Goal: Task Accomplishment & Management: Manage account settings

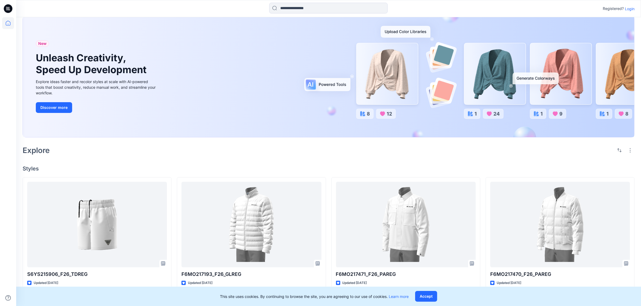
scroll to position [34, 0]
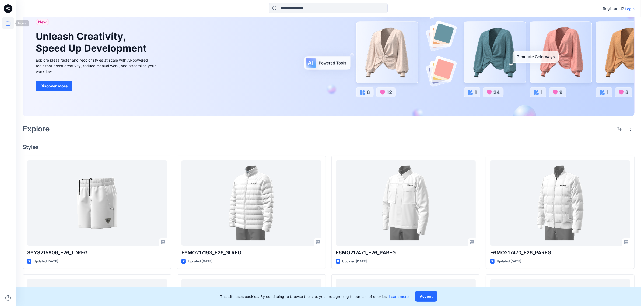
click at [8, 24] on icon at bounding box center [8, 24] width 0 height 1
click at [630, 7] on p "Login" at bounding box center [629, 9] width 10 height 6
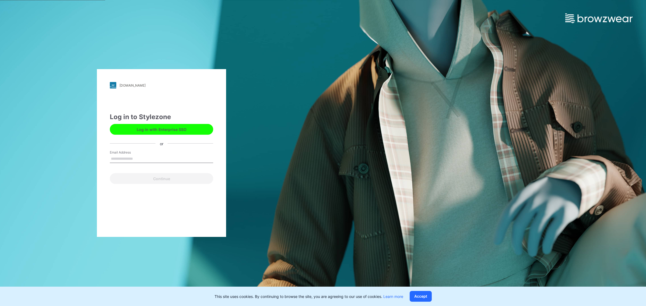
drag, startPoint x: 154, startPoint y: 158, endPoint x: 158, endPoint y: 162, distance: 5.7
click at [154, 158] on input "Email Address" at bounding box center [161, 159] width 103 height 8
click at [178, 148] on div "Log in to Stylezone Log in with Enterprise SSO or Email Address Continue" at bounding box center [161, 148] width 103 height 72
click at [174, 154] on div "Email Address Email is required" at bounding box center [161, 158] width 103 height 16
click at [164, 159] on input "Email Address" at bounding box center [161, 159] width 103 height 8
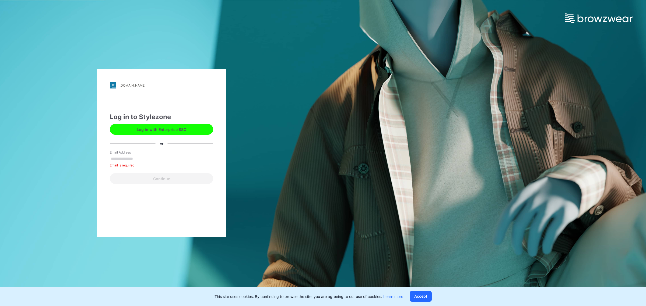
type input "*"
click at [182, 160] on input "Email Address" at bounding box center [161, 159] width 103 height 8
paste input "**********"
type input "**********"
click at [154, 178] on button "Continue" at bounding box center [161, 178] width 103 height 11
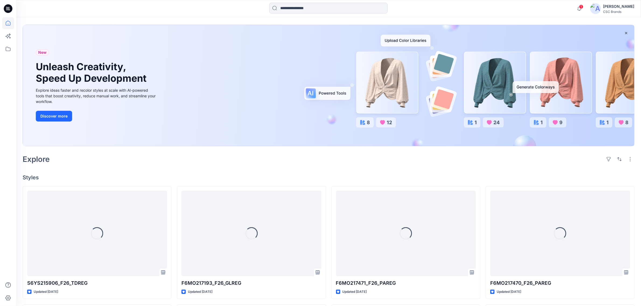
scroll to position [34, 0]
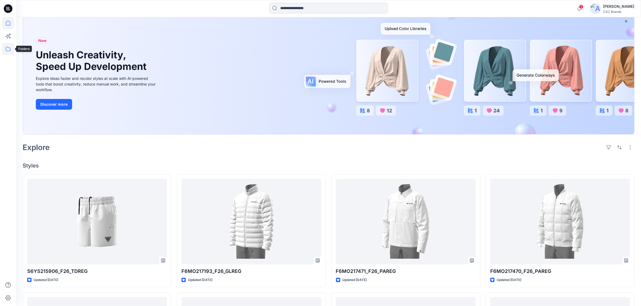
click at [11, 51] on icon at bounding box center [8, 49] width 12 height 12
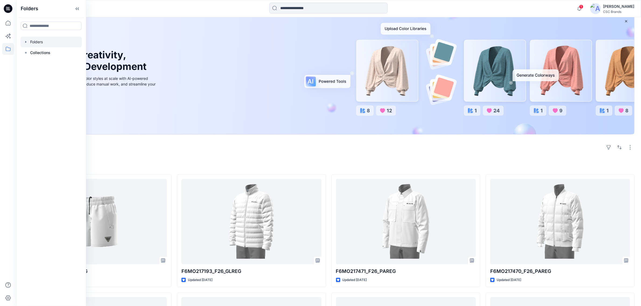
click at [26, 41] on icon "button" at bounding box center [26, 42] width 4 height 4
drag, startPoint x: 31, startPoint y: 53, endPoint x: 34, endPoint y: 57, distance: 5.2
click at [31, 53] on icon "button" at bounding box center [31, 53] width 1 height 2
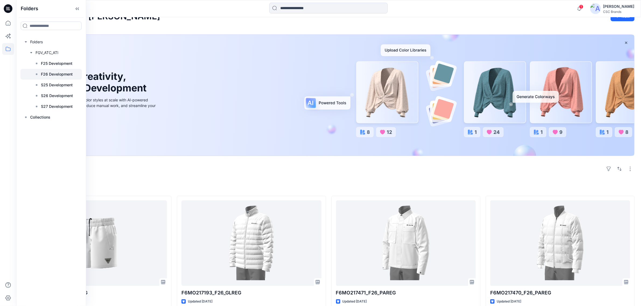
scroll to position [0, 0]
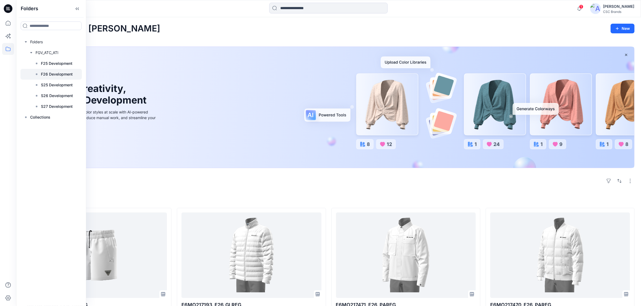
click at [52, 74] on p "F26 Development" at bounding box center [57, 74] width 32 height 6
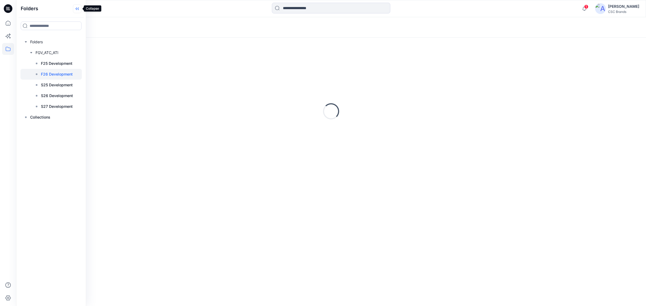
click at [77, 8] on icon at bounding box center [77, 8] width 9 height 9
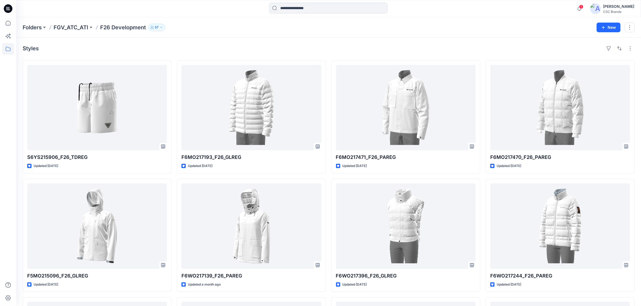
click at [510, 15] on div "1 Notifications Your style S6YS215906_F26_TDREG is ready [DATE] 05:46 Your styl…" at bounding box center [328, 8] width 624 height 17
